Goal: Information Seeking & Learning: Understand process/instructions

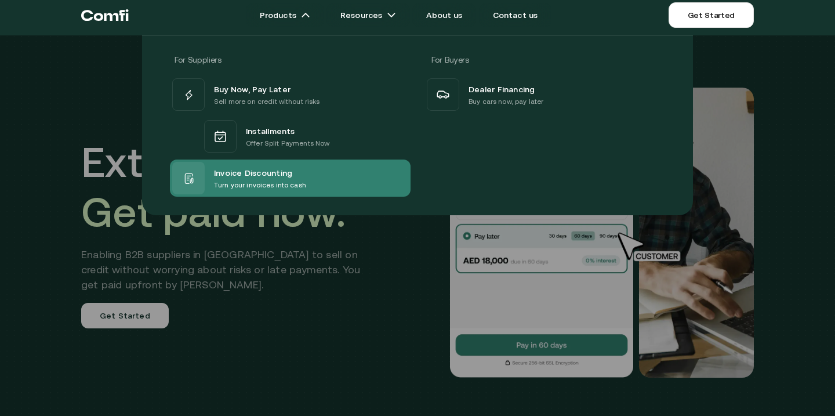
click at [248, 186] on p "Turn your invoices into cash" at bounding box center [260, 185] width 92 height 12
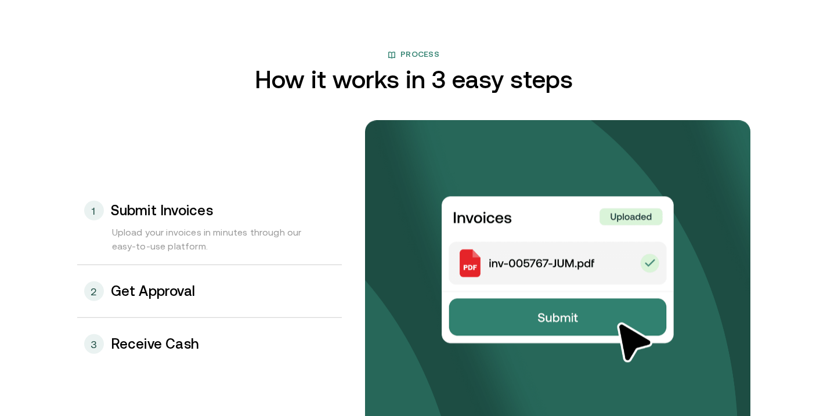
scroll to position [1182, 0]
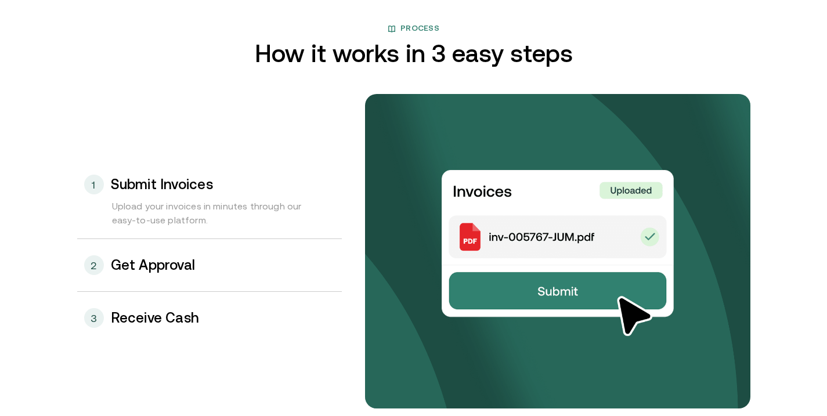
click at [208, 269] on div "2 Get Approval" at bounding box center [209, 265] width 265 height 52
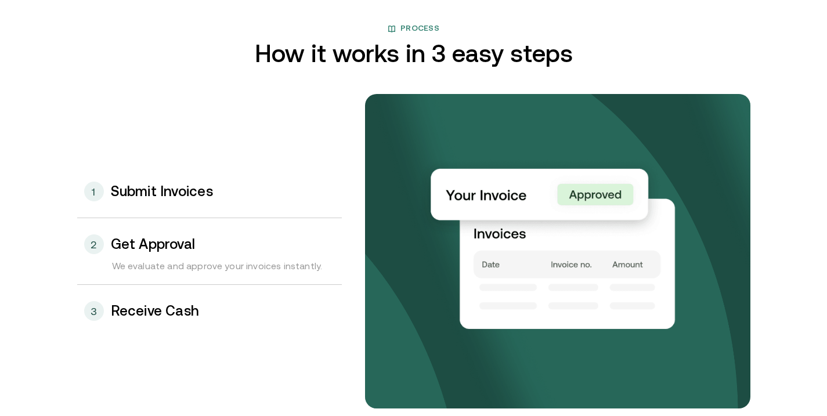
click at [192, 307] on h3 "Receive Cash" at bounding box center [155, 310] width 89 height 15
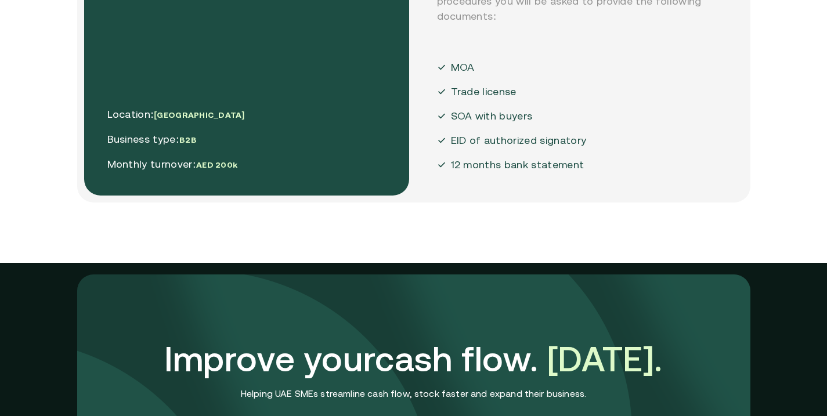
scroll to position [2953, 0]
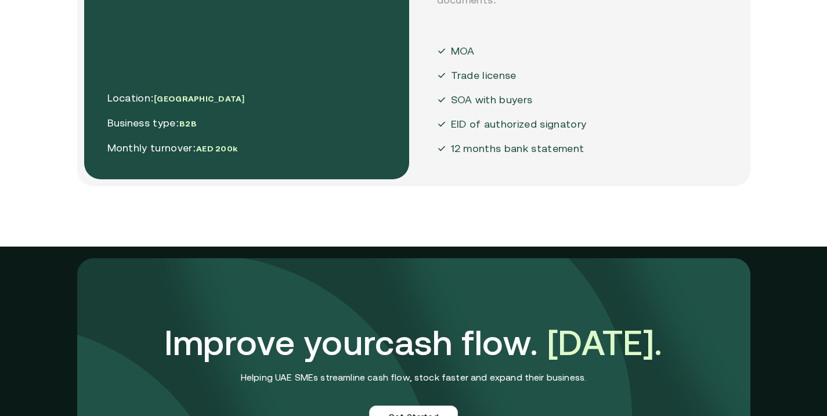
click at [647, 83] on div "What you need to provide Following our standard KYC&KYB compliance procedures y…" at bounding box center [576, 43] width 325 height 273
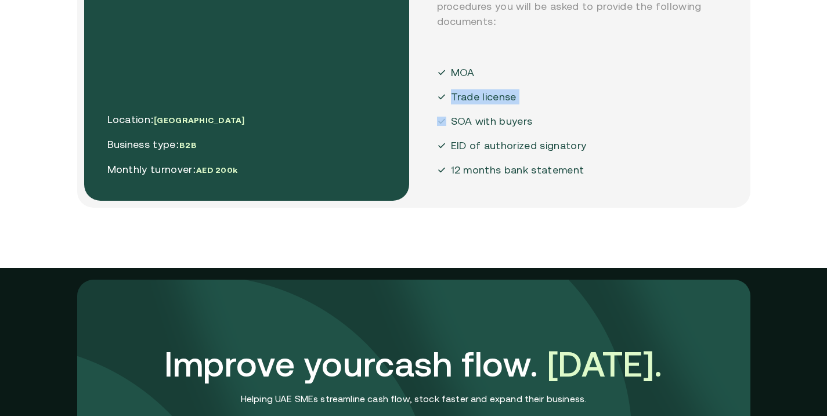
scroll to position [2928, 0]
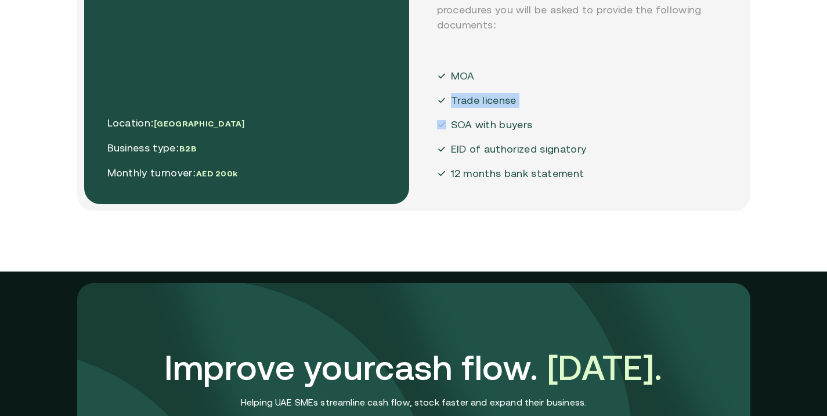
click at [647, 83] on div "What you need to provide Following our standard KYC&KYB compliance procedures y…" at bounding box center [576, 68] width 325 height 273
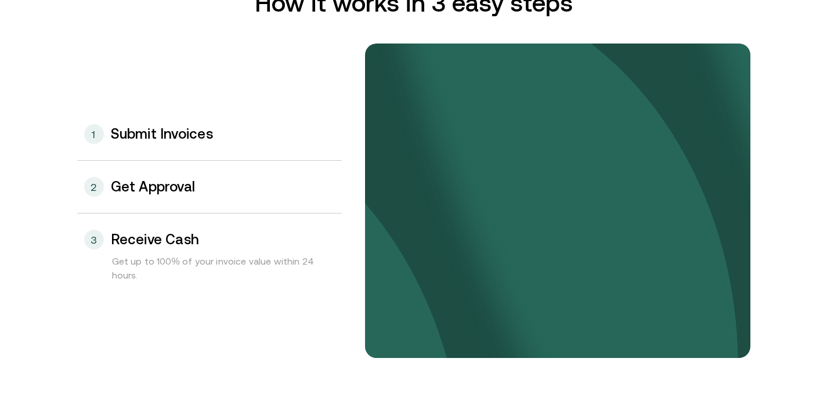
scroll to position [1224, 0]
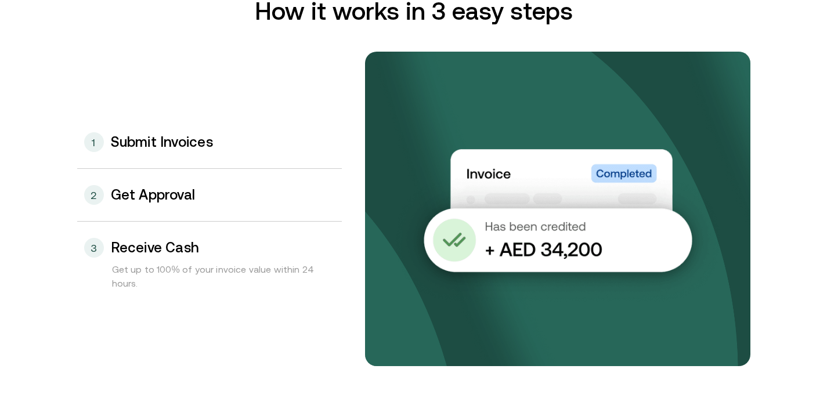
click at [229, 141] on div "1 Submit Invoices" at bounding box center [209, 142] width 265 height 52
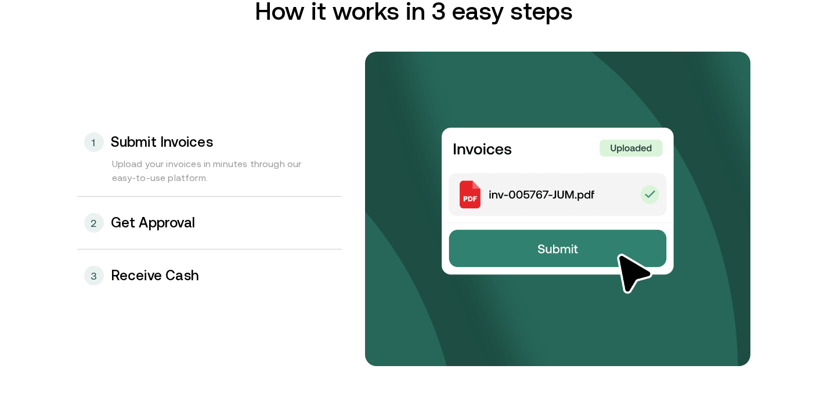
click at [226, 221] on div "2 Get Approval" at bounding box center [209, 223] width 265 height 52
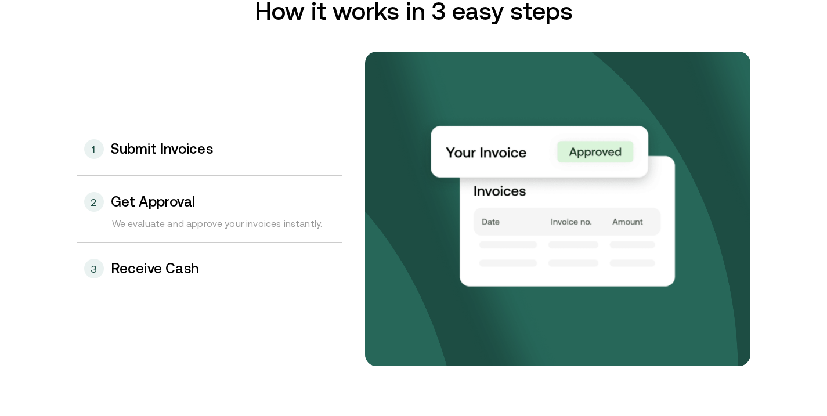
click at [208, 162] on div "1 Submit Invoices" at bounding box center [209, 149] width 265 height 52
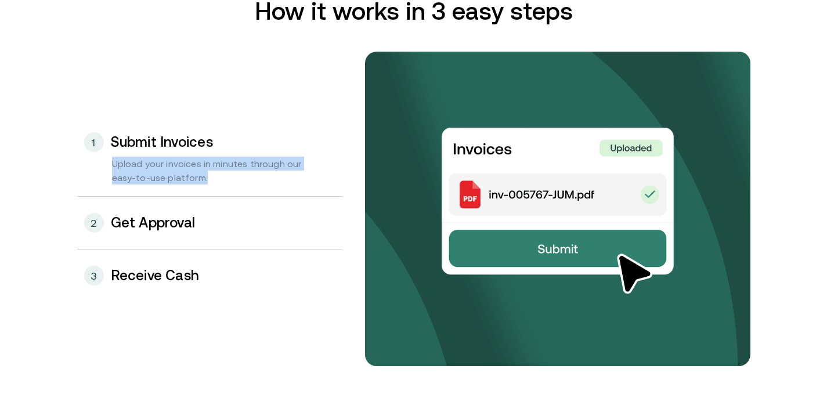
drag, startPoint x: 193, startPoint y: 180, endPoint x: 112, endPoint y: 165, distance: 82.6
click at [112, 165] on div "Upload your invoices in minutes through our easy-to-use platform." at bounding box center [209, 176] width 265 height 39
copy div "Upload your invoices in minutes through our easy-to-use platform."
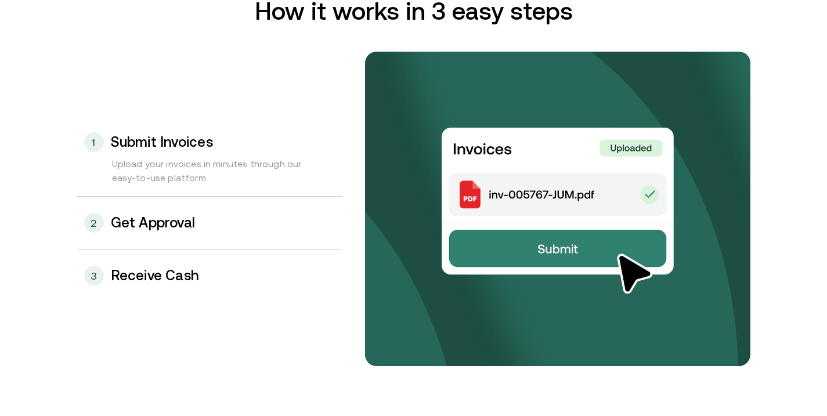
click at [189, 237] on div "2 Get Approval" at bounding box center [209, 223] width 265 height 52
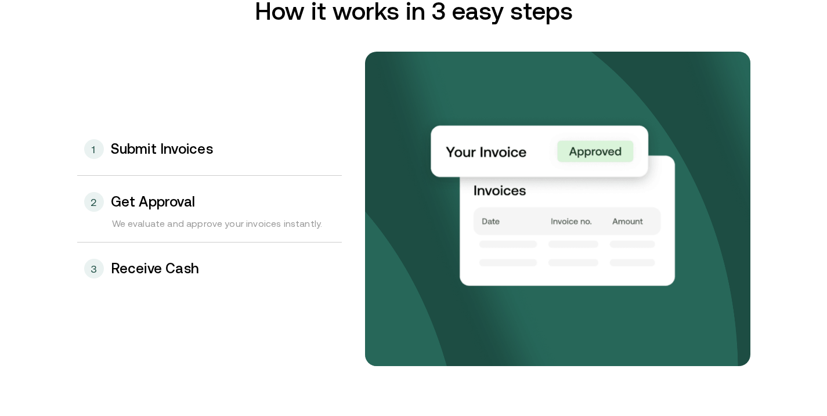
click at [133, 226] on div "We evaluate and approve your invoices instantly." at bounding box center [209, 229] width 265 height 26
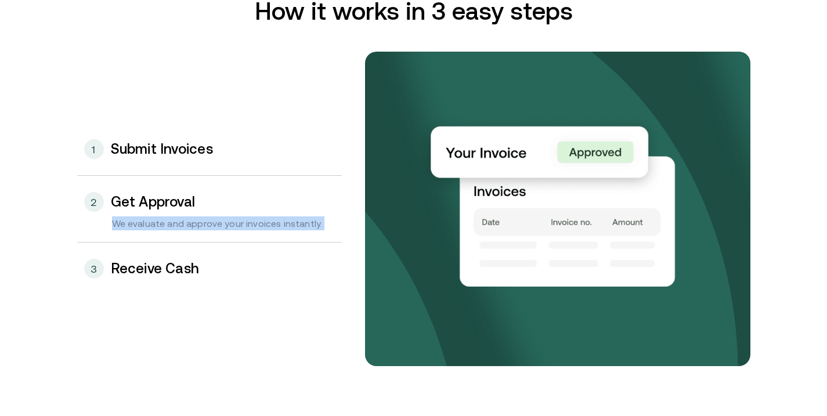
click at [133, 226] on div "We evaluate and approve your invoices instantly." at bounding box center [209, 229] width 265 height 26
copy div "We evaluate and approve your invoices instantly."
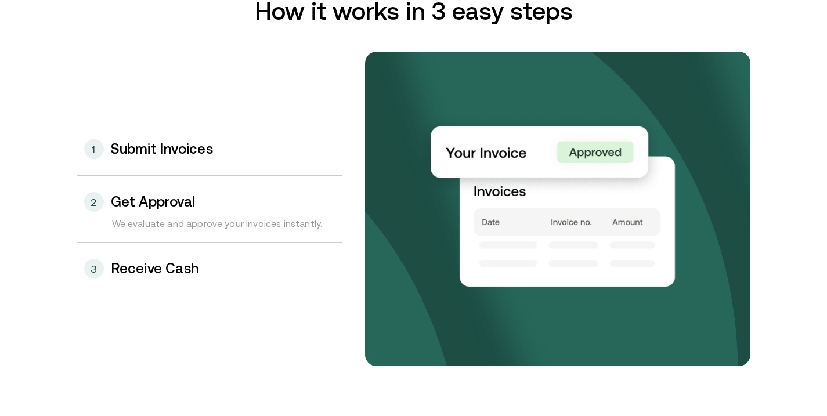
click at [166, 278] on div "3 Receive Cash" at bounding box center [209, 268] width 265 height 52
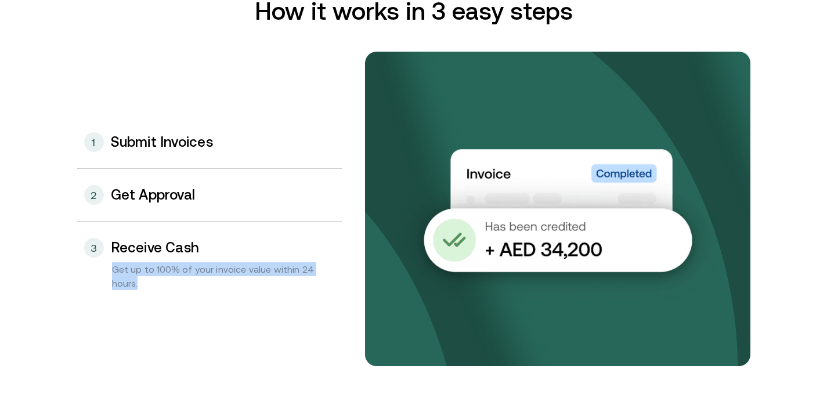
drag, startPoint x: 187, startPoint y: 278, endPoint x: 106, endPoint y: 270, distance: 82.2
click at [106, 270] on div "Get up to 100% of your invoice value within 24 hours." at bounding box center [209, 281] width 265 height 39
copy div "Get up to 100% of your invoice value within 24 hours."
click at [166, 249] on h3 "Receive Cash" at bounding box center [155, 247] width 89 height 15
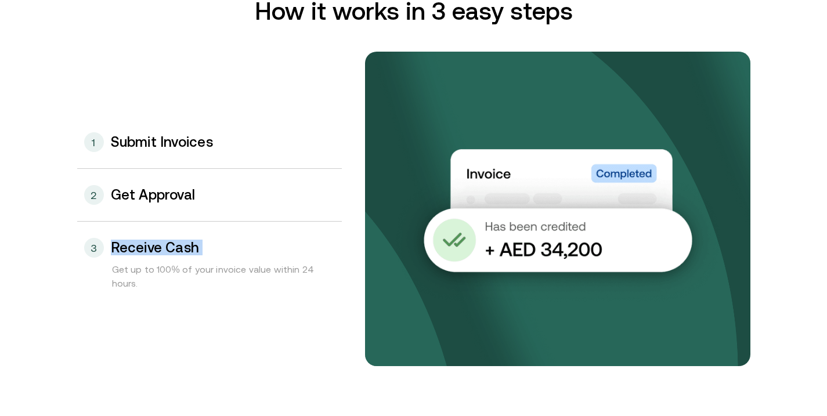
click at [166, 249] on h3 "Receive Cash" at bounding box center [155, 247] width 89 height 15
click at [208, 148] on h3 "Submit Invoices" at bounding box center [162, 142] width 102 height 15
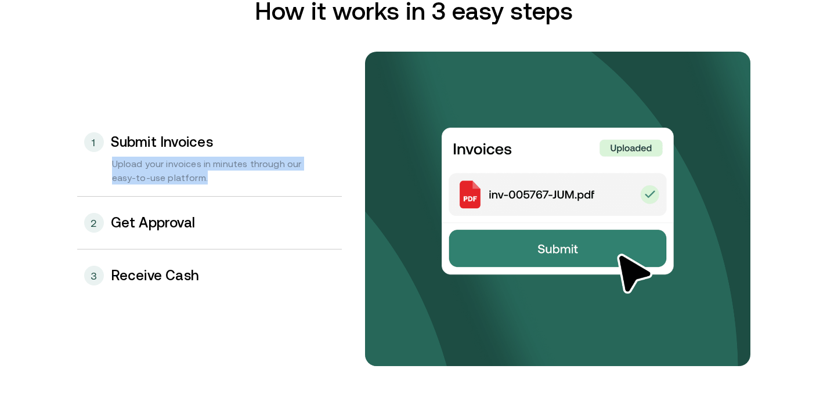
drag, startPoint x: 197, startPoint y: 178, endPoint x: 104, endPoint y: 166, distance: 93.5
click at [104, 166] on div "Upload your invoices in minutes through our easy-to-use platform." at bounding box center [209, 176] width 265 height 39
